Goal: Information Seeking & Learning: Learn about a topic

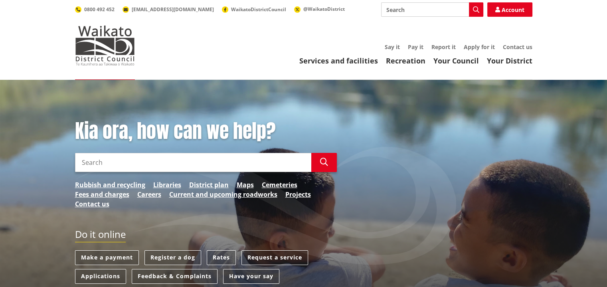
click at [97, 165] on input "Search" at bounding box center [193, 162] width 236 height 19
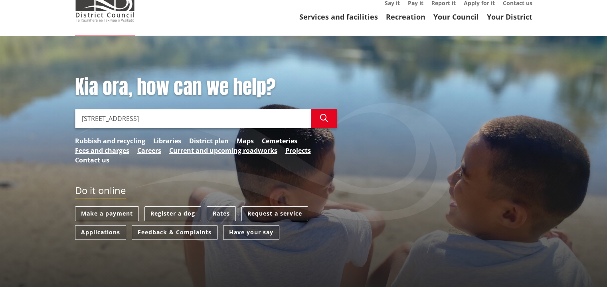
scroll to position [43, 0]
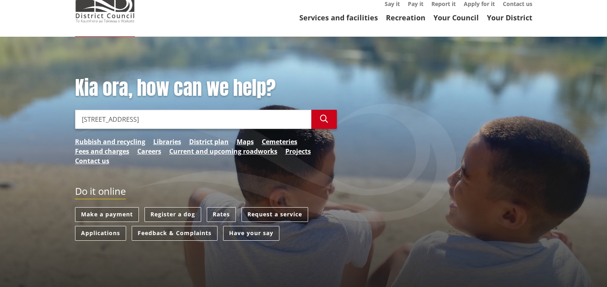
type input "[STREET_ADDRESS]"
click at [323, 116] on icon "button" at bounding box center [324, 119] width 8 height 8
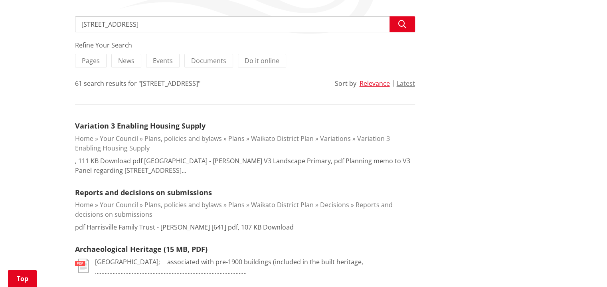
scroll to position [144, 0]
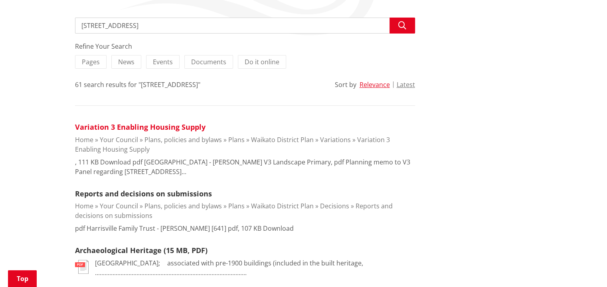
click at [99, 128] on link "Variation 3 Enabling Housing Supply" at bounding box center [140, 127] width 130 height 10
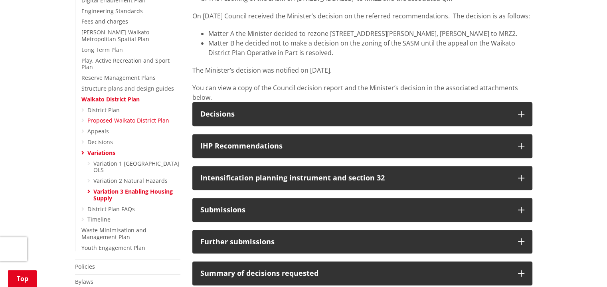
scroll to position [260, 0]
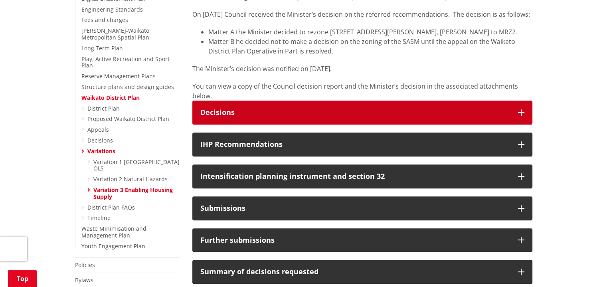
click at [211, 116] on div "Decisions" at bounding box center [355, 112] width 310 height 8
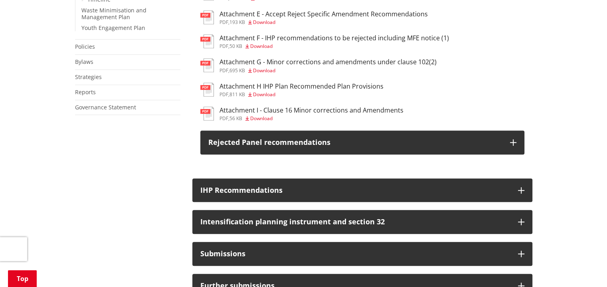
scroll to position [479, 0]
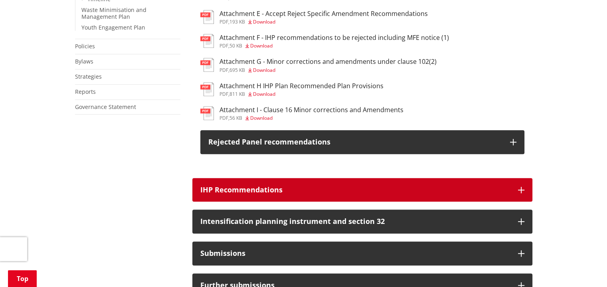
click at [238, 194] on div "IHP Recommendations" at bounding box center [355, 190] width 310 height 8
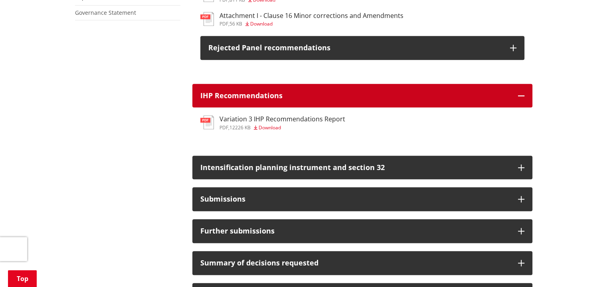
scroll to position [574, 0]
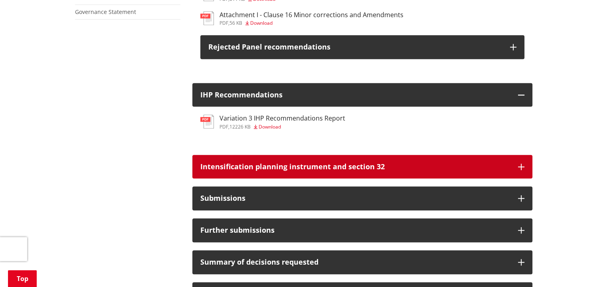
click at [227, 171] on div "Intensification planning instrument and section 32" at bounding box center [355, 167] width 310 height 8
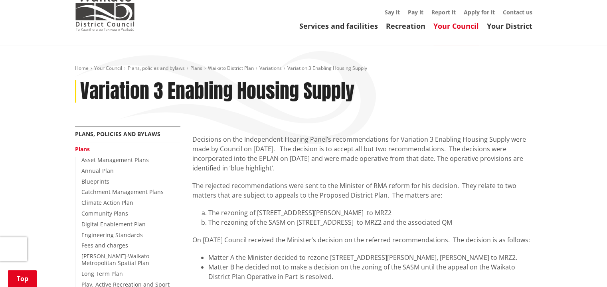
scroll to position [0, 0]
